Goal: Task Accomplishment & Management: Manage account settings

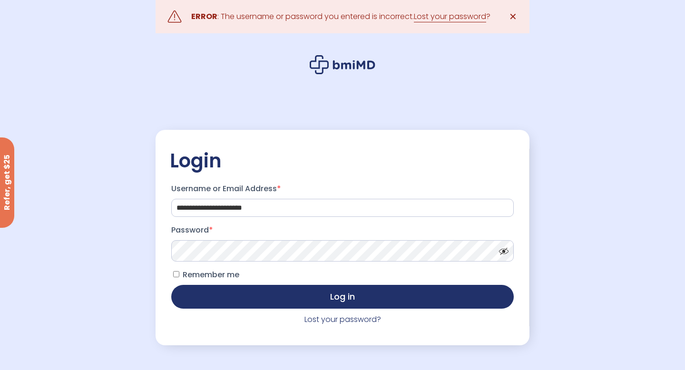
click at [501, 253] on span at bounding box center [501, 248] width 14 height 7
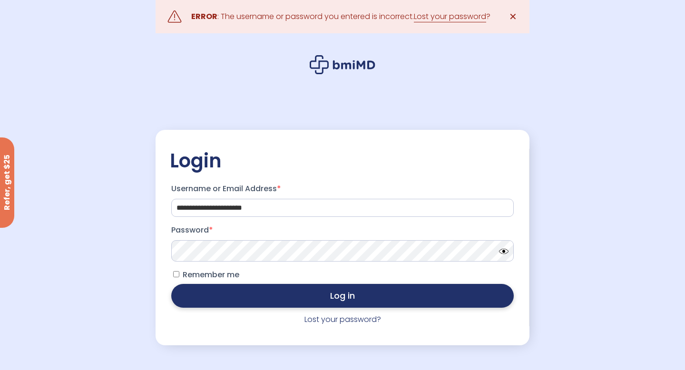
click at [275, 296] on button "Log in" at bounding box center [342, 296] width 343 height 24
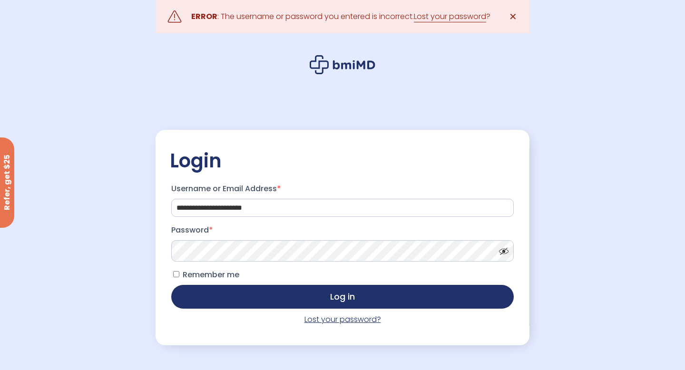
click at [316, 321] on link "Lost your password?" at bounding box center [342, 319] width 77 height 11
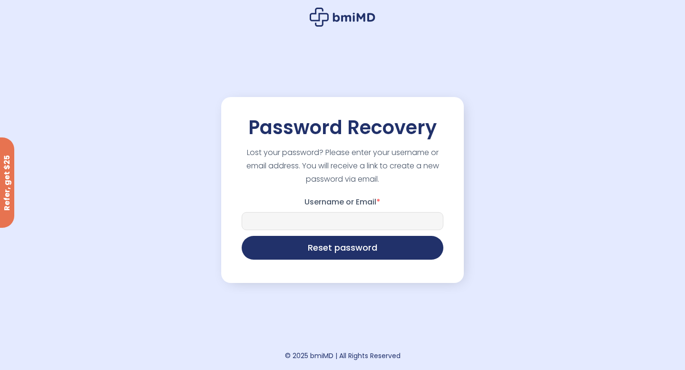
click at [311, 218] on input "Username or Email *" at bounding box center [343, 221] width 202 height 18
type input "**********"
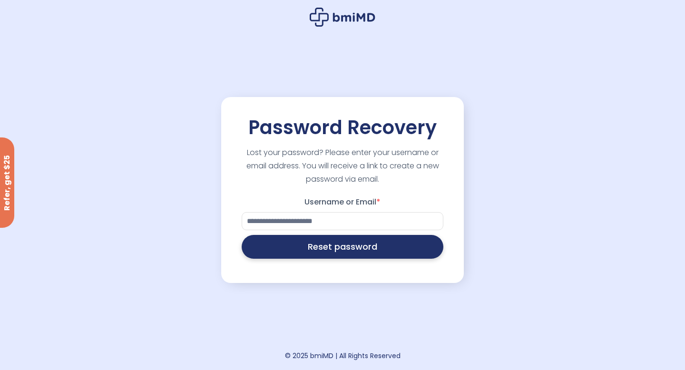
click at [358, 247] on button "Reset password" at bounding box center [343, 247] width 202 height 24
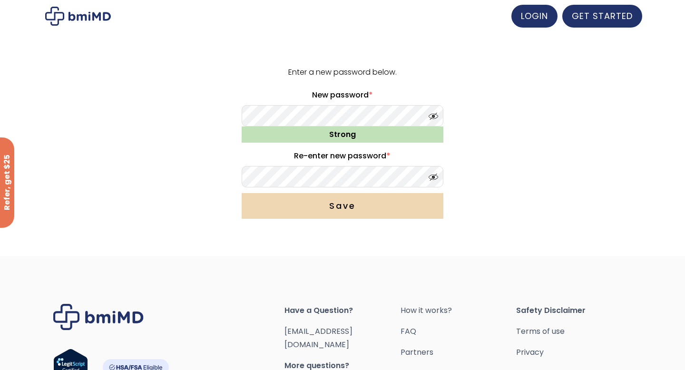
click at [305, 199] on button "Save" at bounding box center [343, 206] width 202 height 26
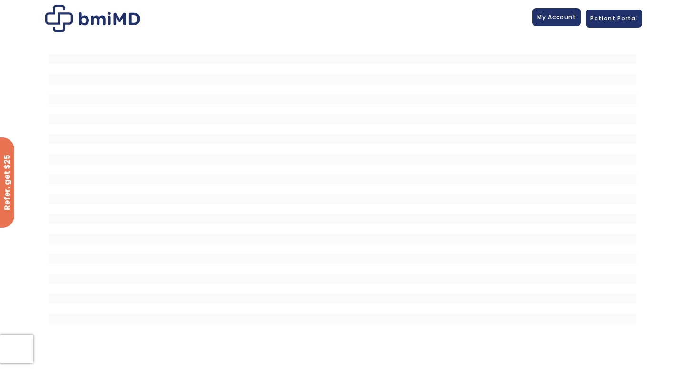
click at [550, 18] on span "My Account" at bounding box center [556, 17] width 39 height 8
